Goal: Task Accomplishment & Management: Manage account settings

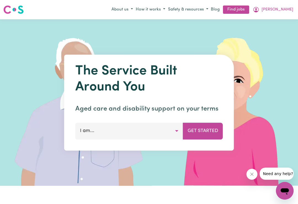
click at [249, 9] on link "Find jobs" at bounding box center [236, 10] width 26 height 9
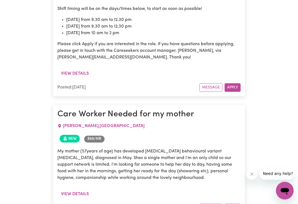
scroll to position [1119, 0]
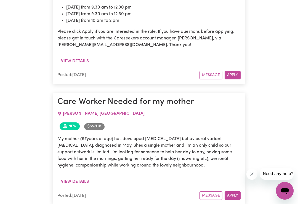
click at [74, 176] on button "View details" at bounding box center [74, 181] width 35 height 10
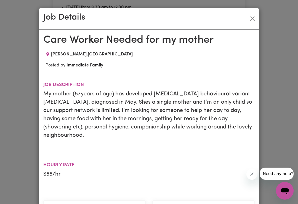
scroll to position [0, 0]
click at [255, 17] on button "Close" at bounding box center [252, 18] width 9 height 9
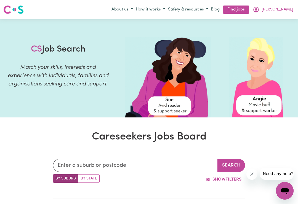
click at [290, 10] on span "[PERSON_NAME]" at bounding box center [277, 10] width 32 height 6
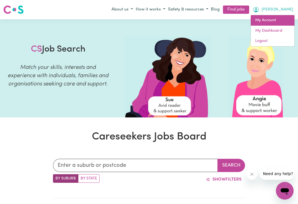
click at [269, 19] on link "My Account" at bounding box center [273, 20] width 44 height 10
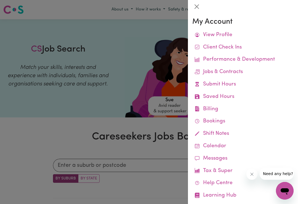
click at [0, 0] on link "Remittances" at bounding box center [0, 0] width 0 height 0
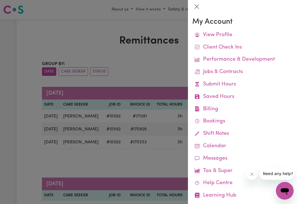
click at [14, 107] on div at bounding box center [149, 102] width 298 height 204
